Goal: Task Accomplishment & Management: Complete application form

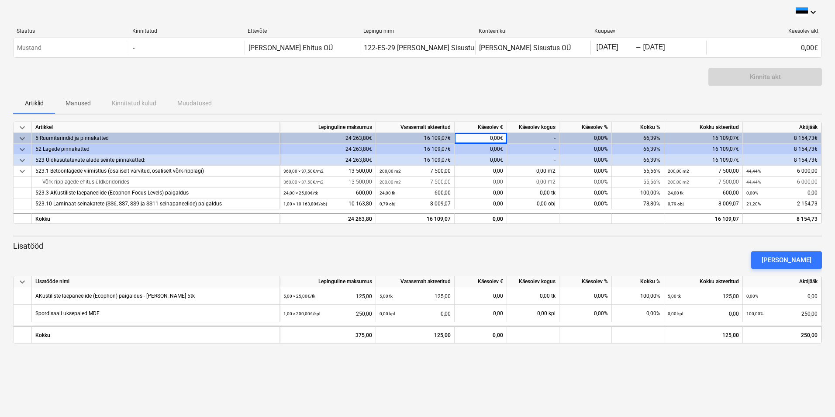
click at [307, 255] on div "[PERSON_NAME]" at bounding box center [418, 260] width 816 height 24
click at [804, 256] on div "[PERSON_NAME]" at bounding box center [787, 259] width 50 height 11
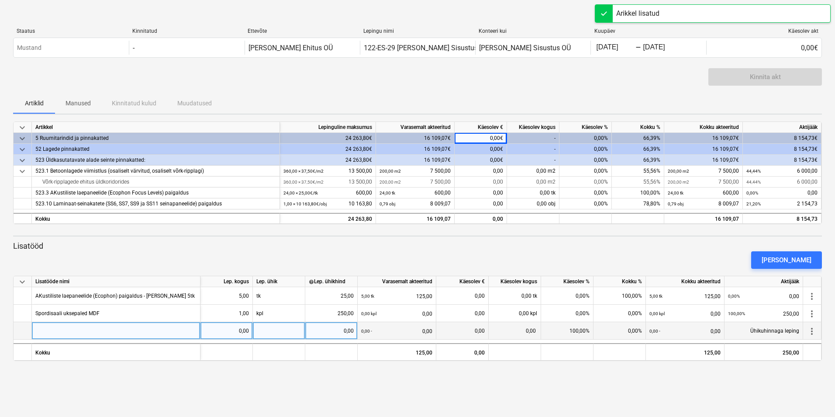
click at [115, 331] on div at bounding box center [116, 330] width 169 height 17
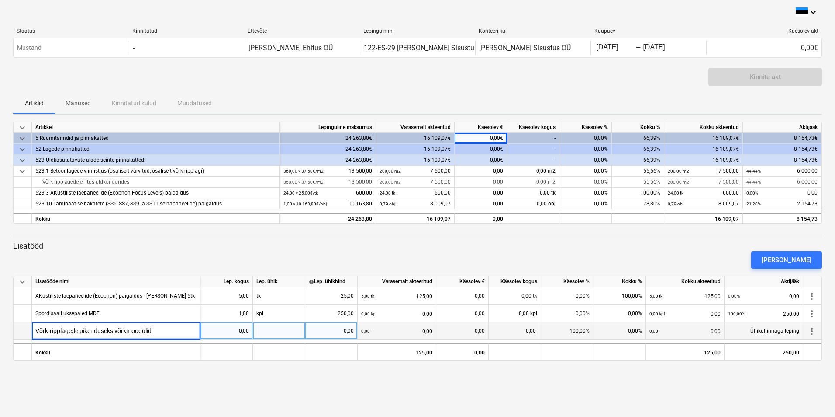
click at [115, 331] on input "Võrk-ripplagede pikenduseks võrkmoodulid" at bounding box center [116, 330] width 168 height 17
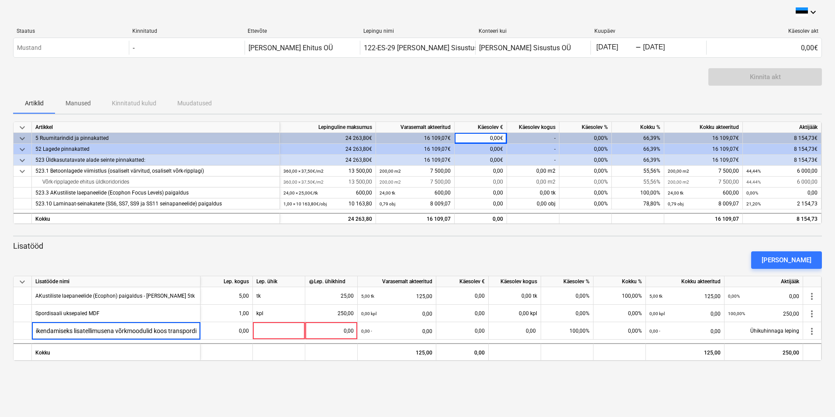
scroll to position [0, 49]
type input "Võrk-ripplagede pikendamiseks lisatellimusena võrkmoodulid koos transpordiga"
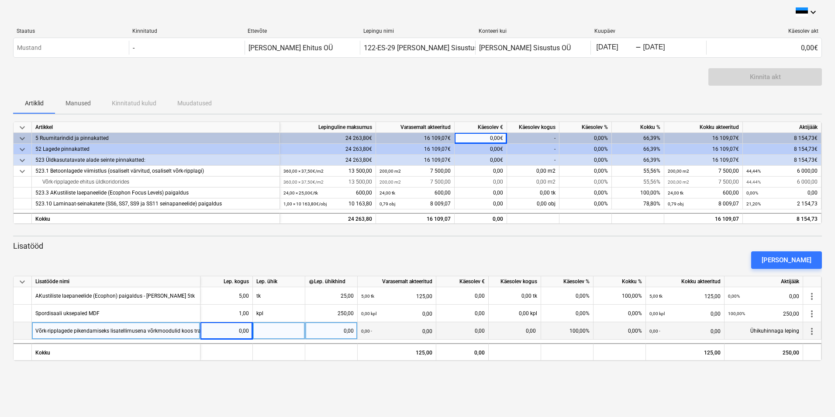
click at [133, 331] on div "Võrk-ripplagede pikendamiseks lisatellimusena võrkmoodulid koos transpordiga" at bounding box center [130, 330] width 190 height 17
click at [148, 330] on input "Võrk-ripplagede pikendamiseks lisatellimusena võrkmoodulid koos transpordiga" at bounding box center [116, 330] width 168 height 17
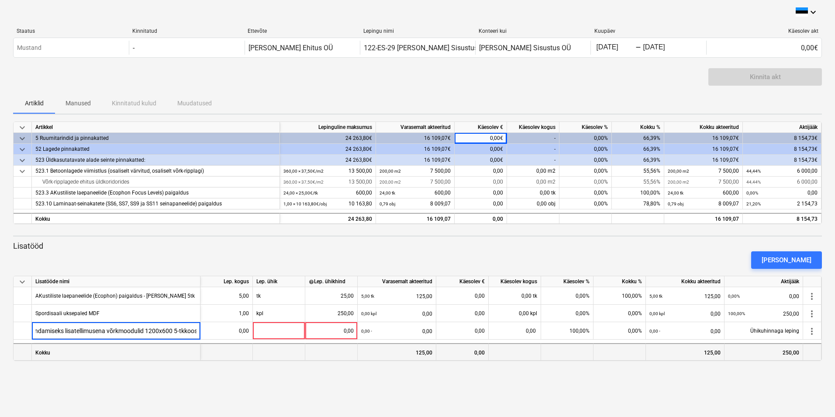
type input "Võrk-ripplagede pikendamiseks lisatellimusena võrkmoodulid 1200x600 5-[PERSON_N…"
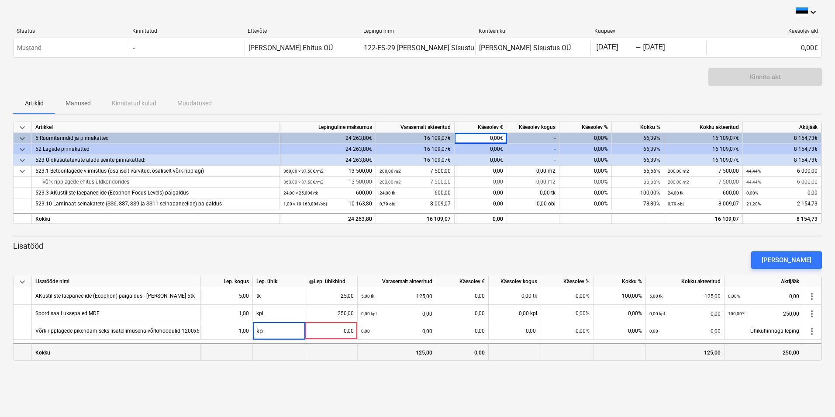
type input "kpl"
type input "360"
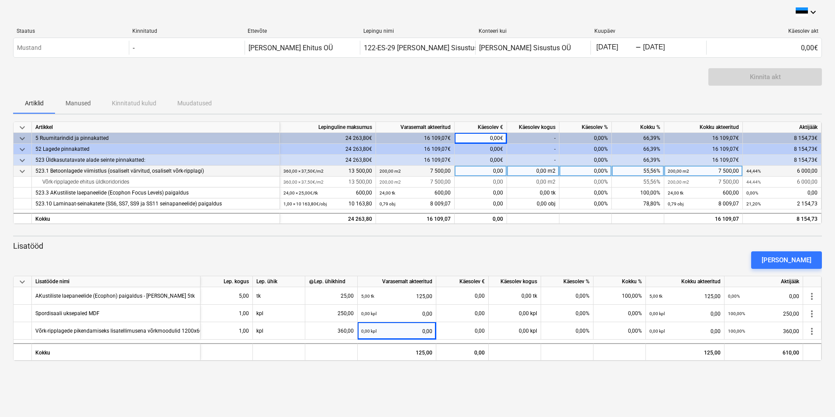
click at [484, 171] on div "0,00" at bounding box center [481, 171] width 52 height 11
type input "4000"
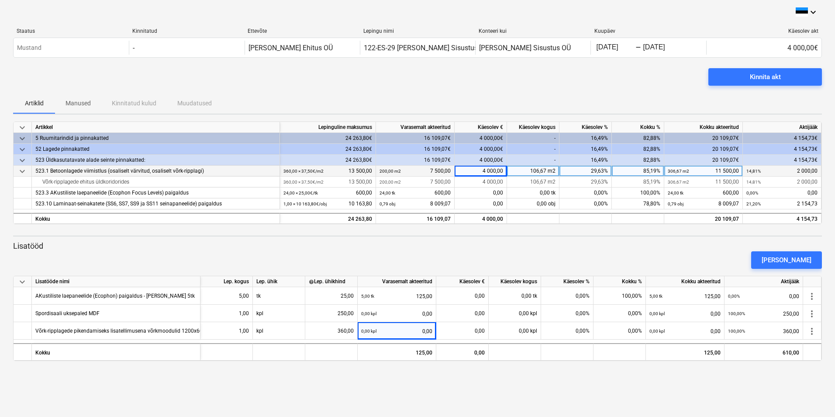
click at [489, 170] on div "4 000,00" at bounding box center [481, 171] width 52 height 11
type input "4500"
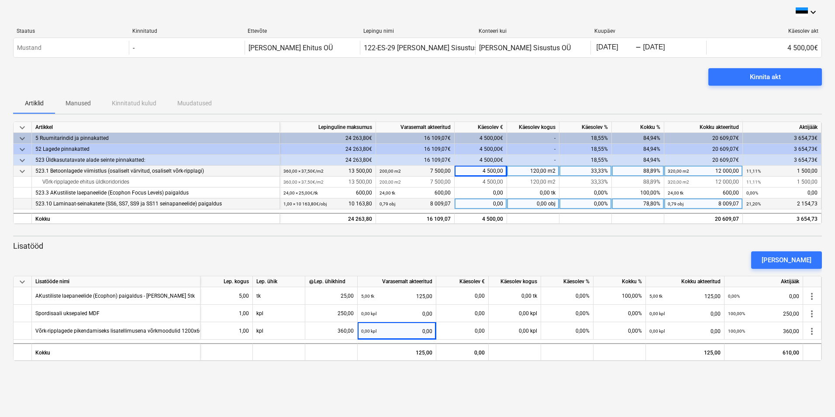
click at [487, 205] on div "0,00" at bounding box center [481, 203] width 52 height 11
type input "2154,73"
click at [479, 173] on div "4 500,00" at bounding box center [481, 171] width 52 height 11
type input "4000"
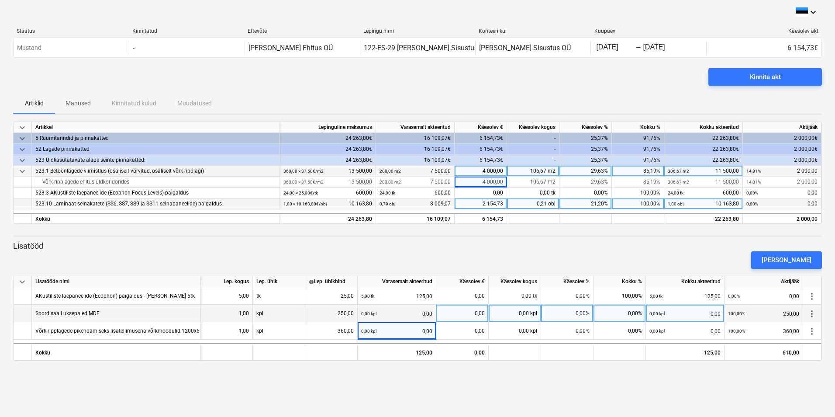
click at [468, 311] on div "0,00" at bounding box center [462, 312] width 45 height 17
type input "250"
type input "360"
click at [562, 247] on p "Lisatööd" at bounding box center [417, 246] width 809 height 10
click at [490, 170] on div "4 000,00" at bounding box center [481, 171] width 52 height 11
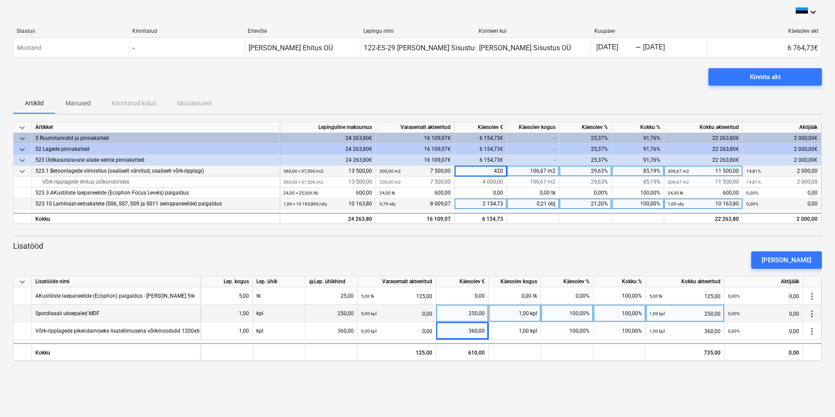
type input "4200"
type input "4300"
type input "4500"
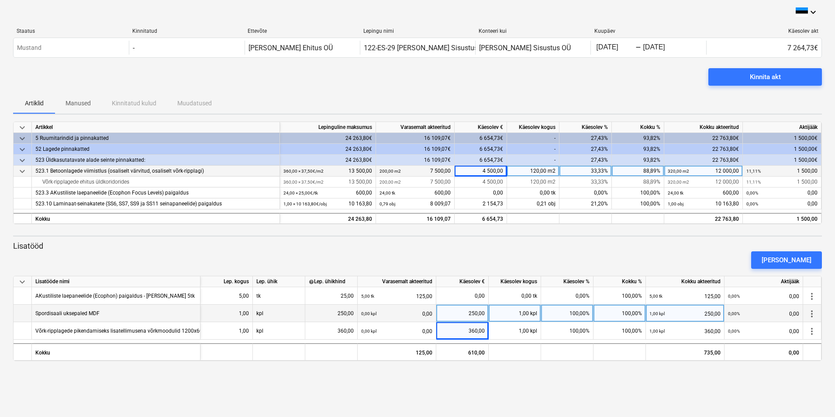
click at [552, 257] on div "[PERSON_NAME]" at bounding box center [418, 260] width 816 height 24
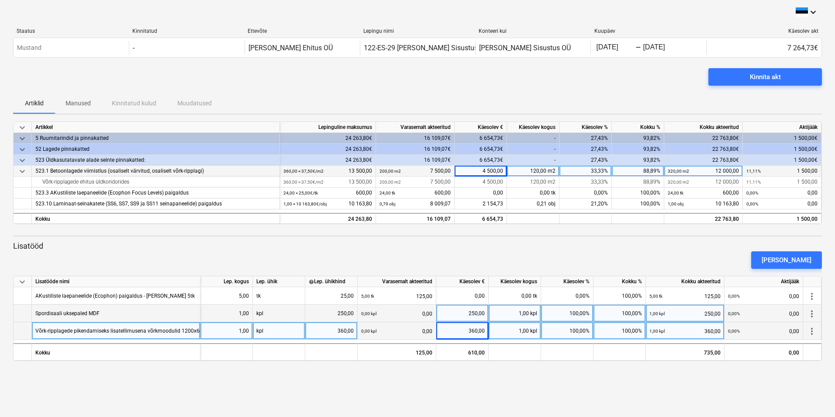
click at [178, 328] on div "Võrk-ripplagede pikendamiseks lisatellimusena võrkmoodulid 1200x600 5-[PERSON_N…" at bounding box center [159, 330] width 248 height 17
click at [256, 388] on div "keyboard_arrow_down Staatus Kinnitatud Ettevõte Lepingu nimi Konteeri kui Kuupä…" at bounding box center [417, 208] width 835 height 417
click at [124, 330] on div "Võrk-ripplagede pikendamiseks lisatellimusena võrkmoodulid 1200x600 5-[PERSON_N…" at bounding box center [159, 330] width 248 height 17
click at [159, 376] on div "keyboard_arrow_down Staatus Kinnitatud Ettevõte Lepingu nimi Konteeri kui Kuupä…" at bounding box center [417, 208] width 835 height 417
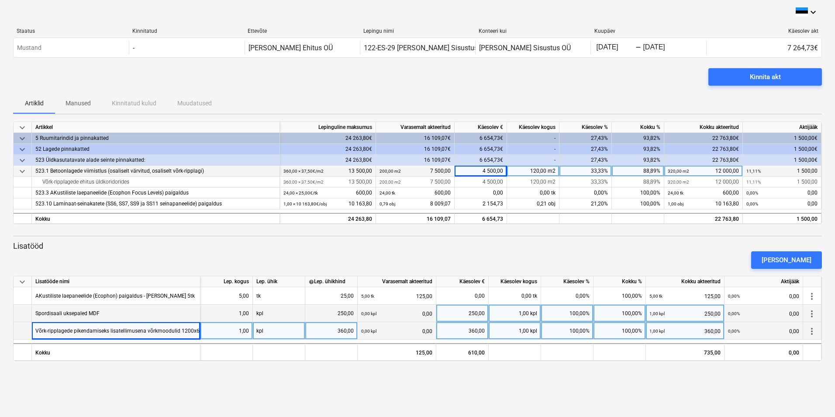
click at [220, 372] on div "keyboard_arrow_down Staatus Kinnitatud Ettevõte Lepingu nimi Konteeri kui Kuupä…" at bounding box center [417, 208] width 835 height 417
click at [283, 255] on div "[PERSON_NAME]" at bounding box center [418, 260] width 816 height 24
click at [763, 72] on div "Kinnita akt" at bounding box center [765, 76] width 31 height 11
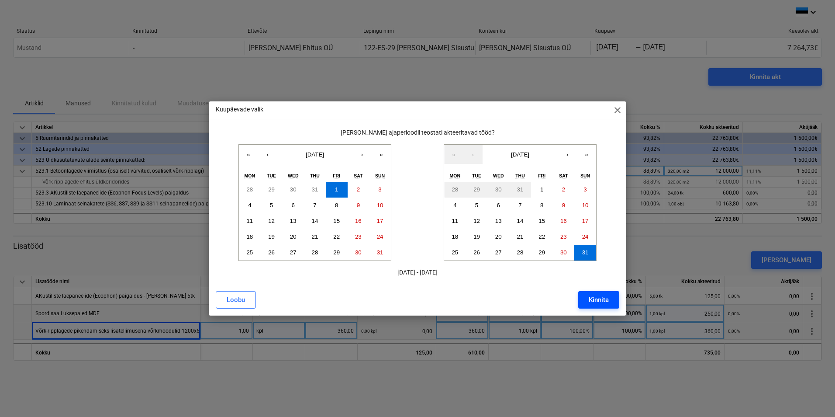
click at [600, 297] on div "Kinnita" at bounding box center [599, 299] width 20 height 11
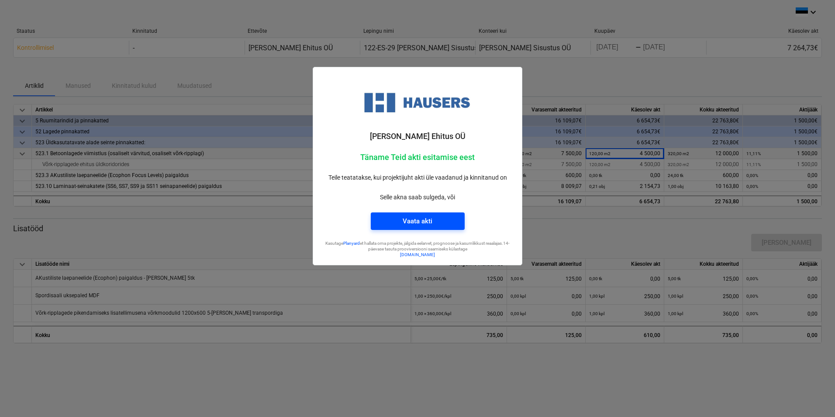
click at [429, 218] on div "Vaata akti" at bounding box center [418, 220] width 30 height 11
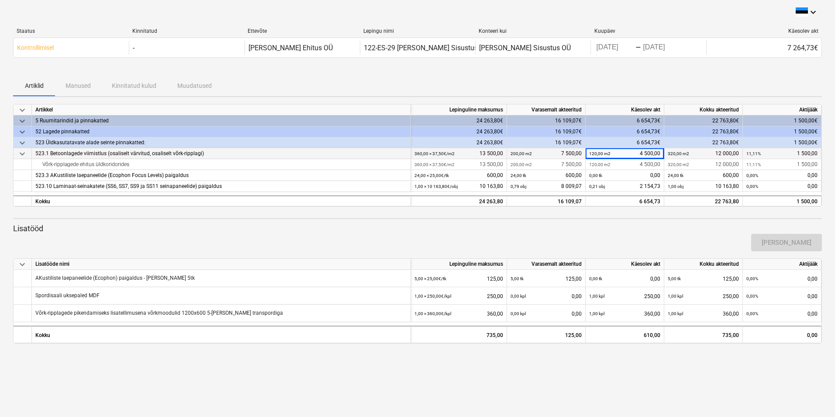
click at [580, 76] on div "Artiklid Manused Kinnitatud kulud Muudatused" at bounding box center [417, 85] width 809 height 21
